Goal: Task Accomplishment & Management: Complete application form

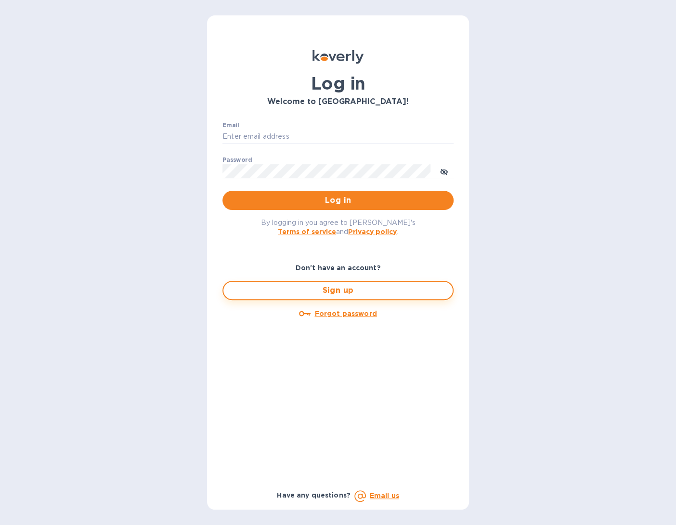
click at [335, 297] on button "Sign up" at bounding box center [338, 290] width 231 height 19
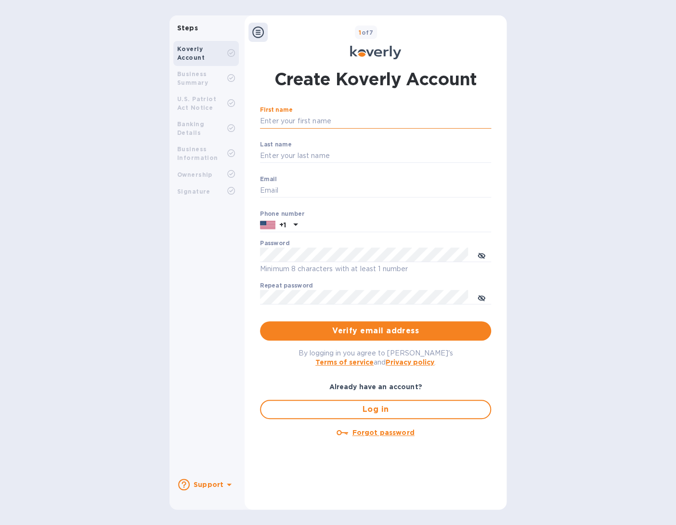
click at [306, 120] on input "First name" at bounding box center [375, 121] width 231 height 14
